Goal: Check status: Check status

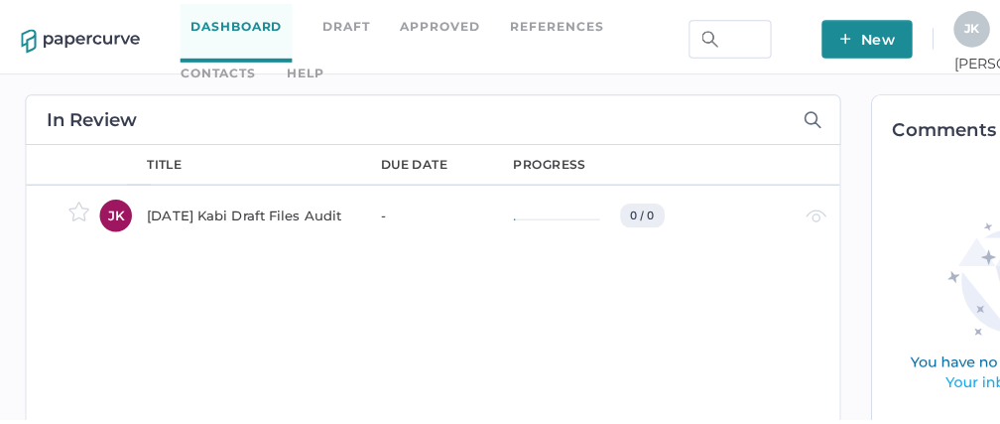
scroll to position [0, 27]
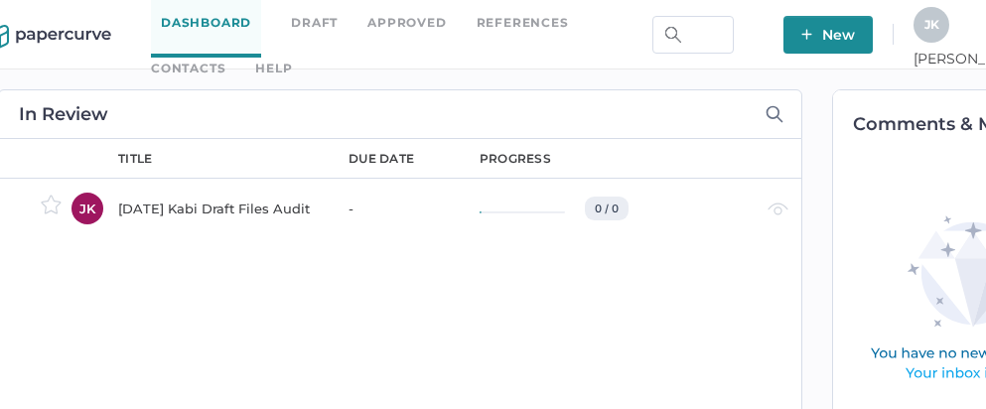
click at [949, 26] on div "J K" at bounding box center [931, 25] width 36 height 36
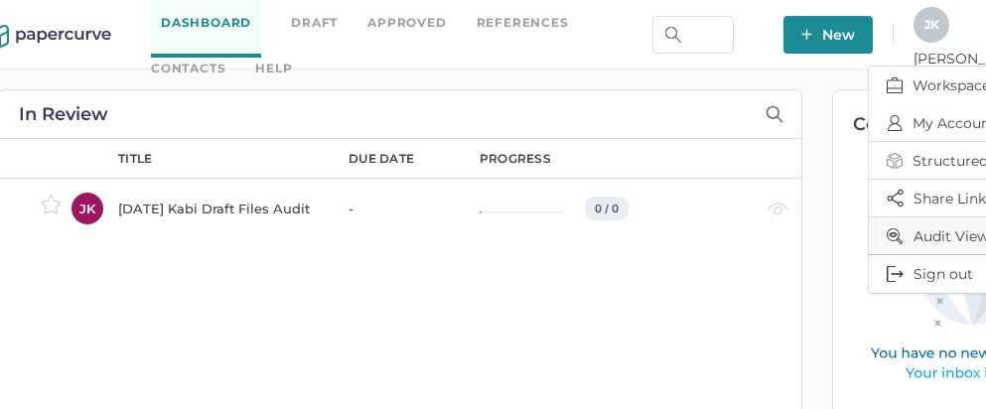
click at [912, 233] on span "Audit View" at bounding box center [969, 235] width 167 height 37
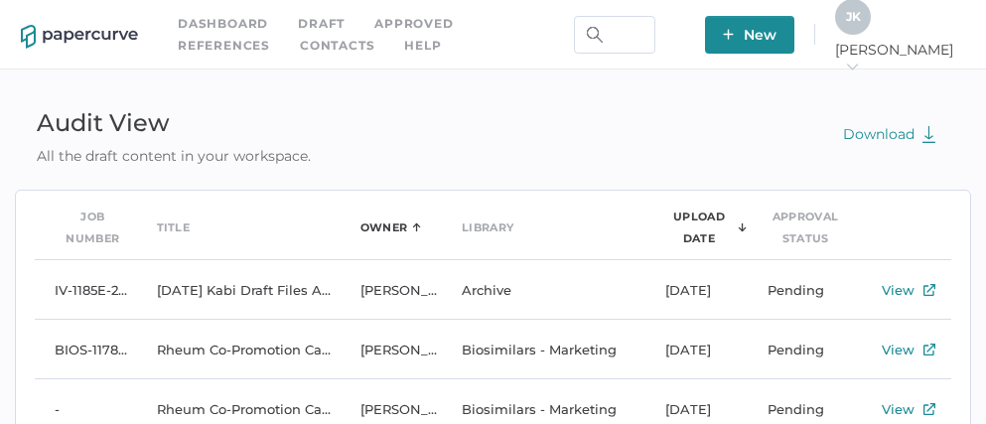
click at [388, 230] on div "Owner" at bounding box center [384, 227] width 48 height 22
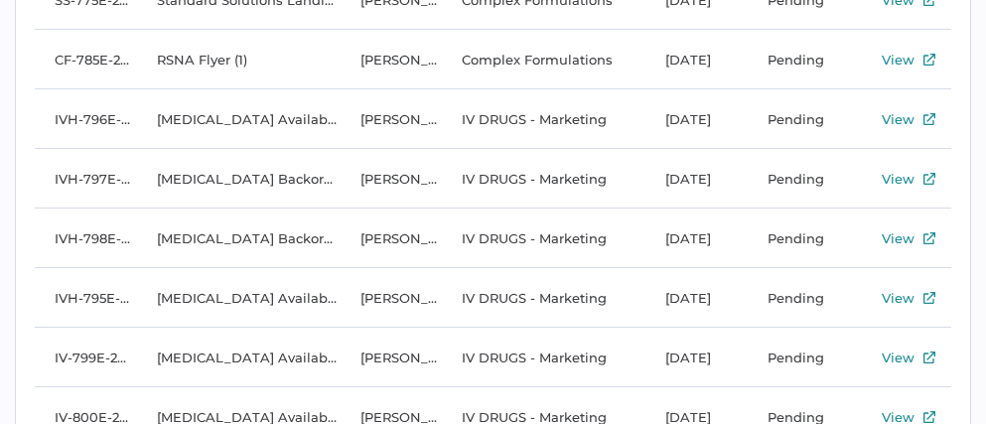
scroll to position [6685, 0]
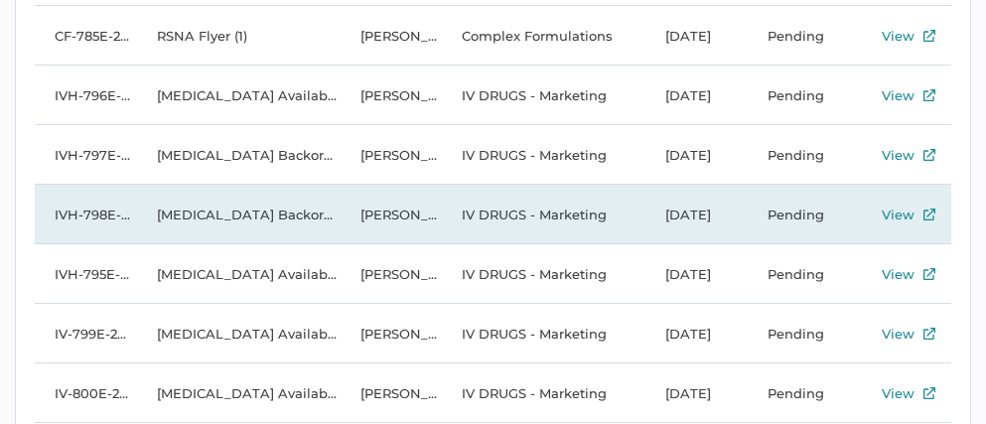
click at [264, 211] on td "[MEDICAL_DATA] Backorder Notice [DATE] FR" at bounding box center [238, 215] width 203 height 60
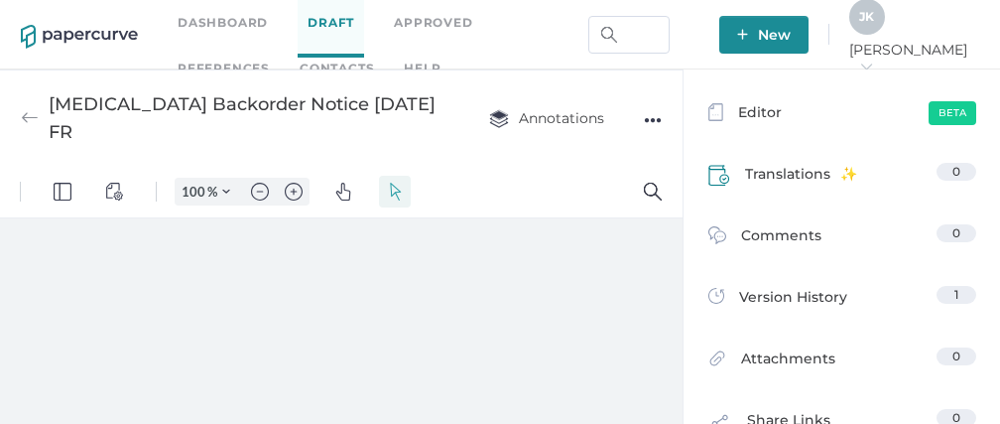
scroll to position [248, 0]
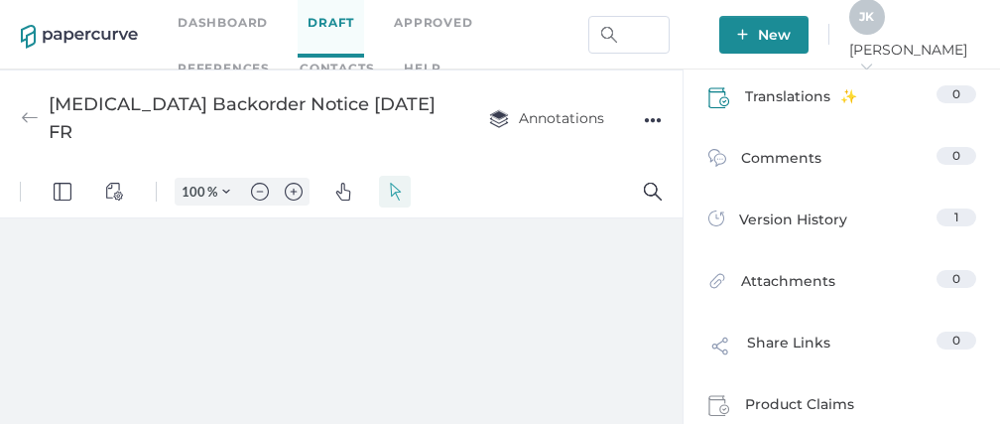
type input "111"
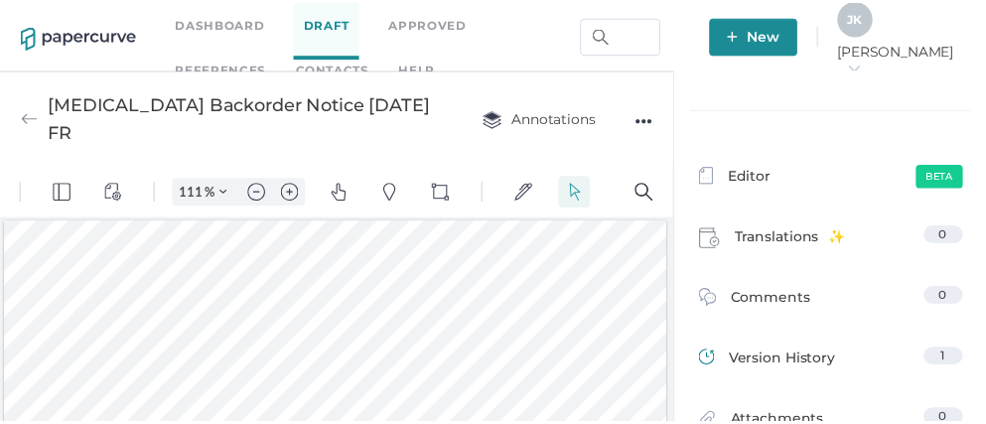
scroll to position [0, 0]
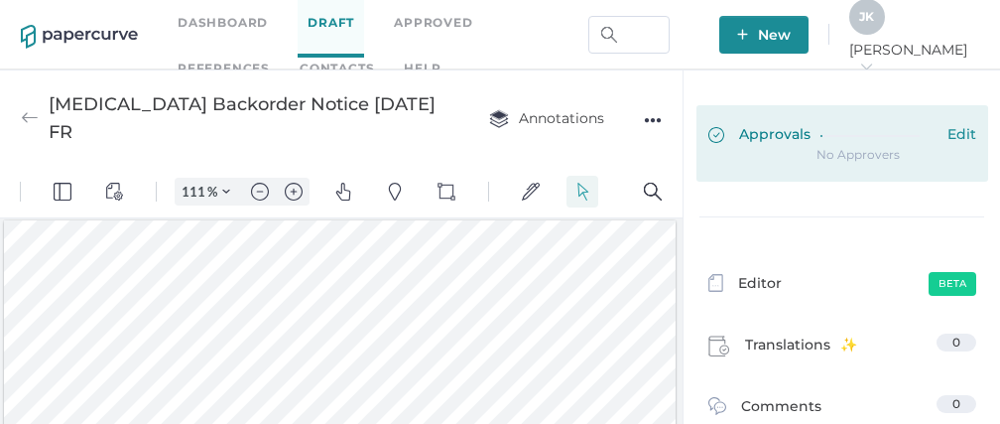
click at [828, 139] on div at bounding box center [879, 136] width 117 height 22
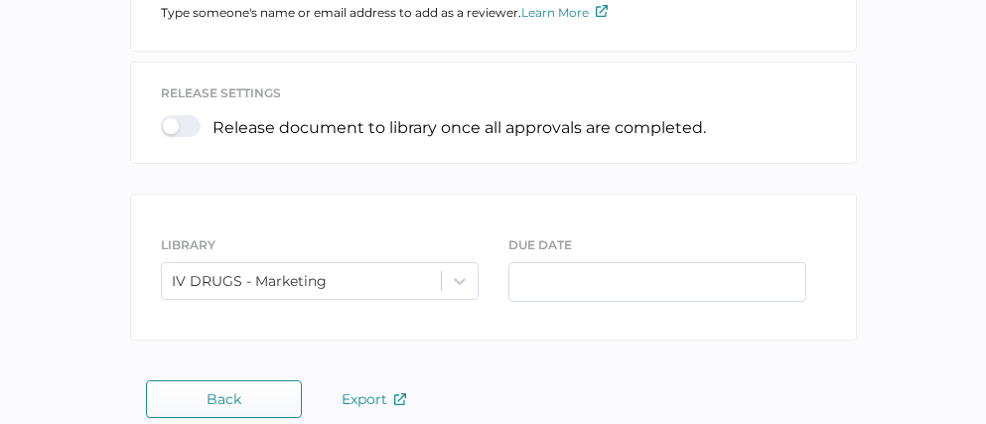
scroll to position [339, 0]
